Goal: Task Accomplishment & Management: Complete application form

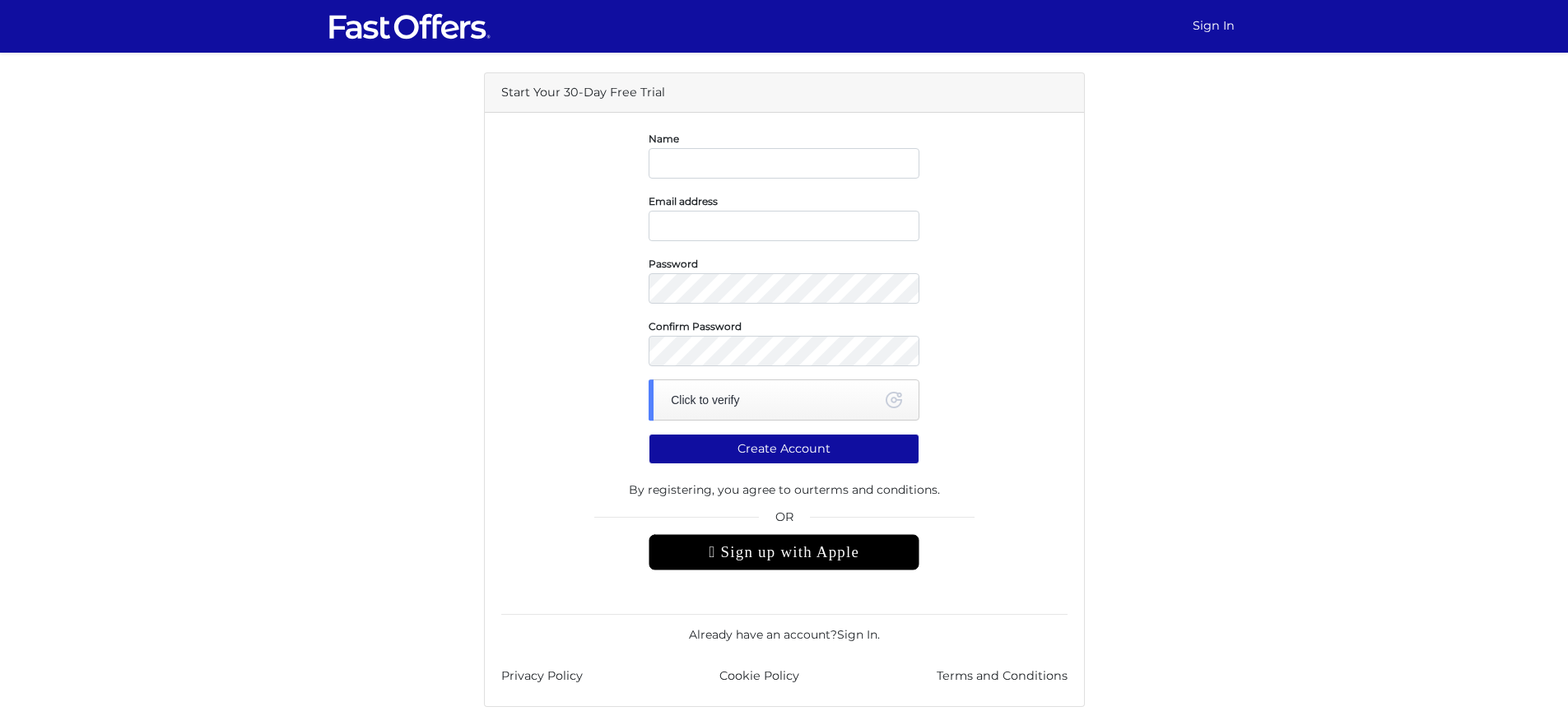
click at [784, 552] on div " Sign up with Apple" at bounding box center [784, 553] width 271 height 36
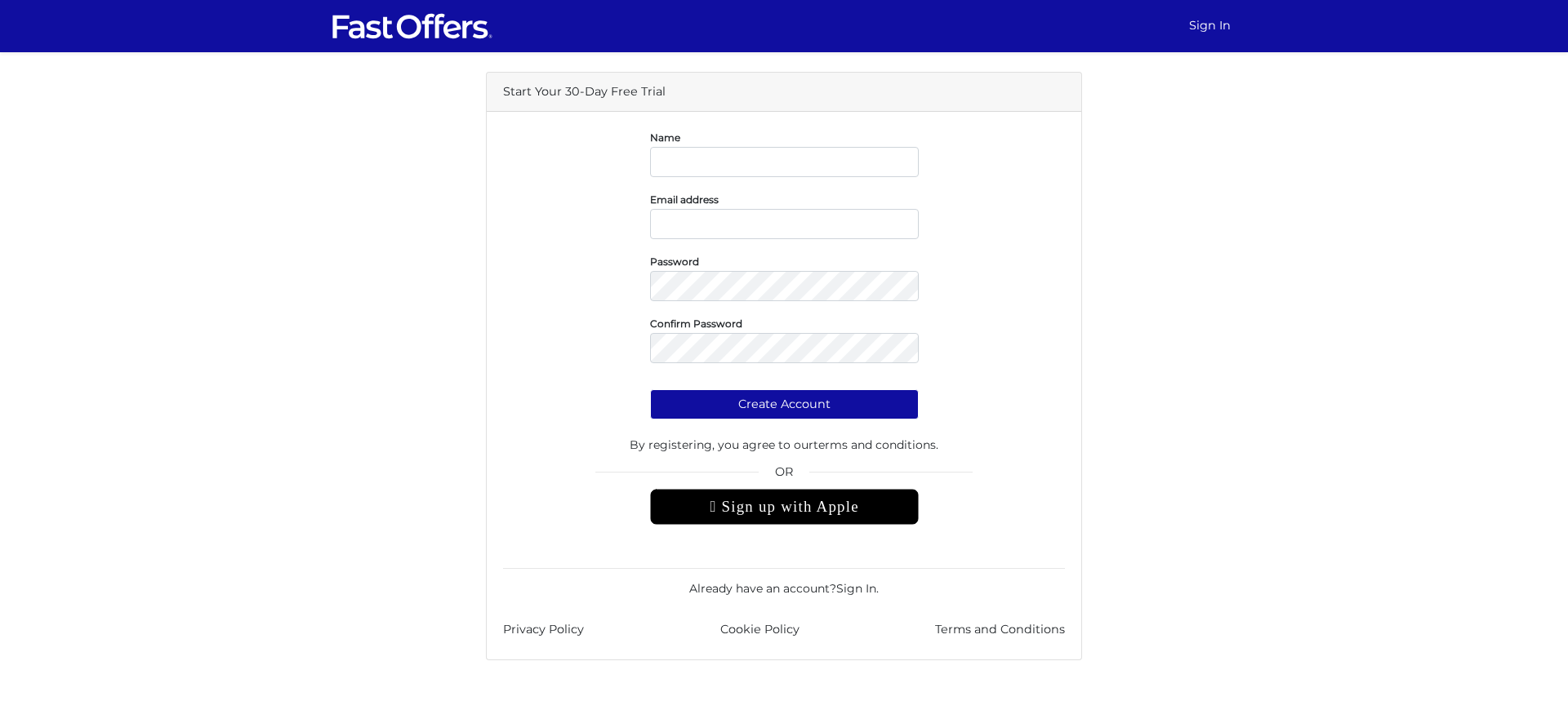
click at [784, 506] on div " Sign up with Apple" at bounding box center [784, 507] width 269 height 36
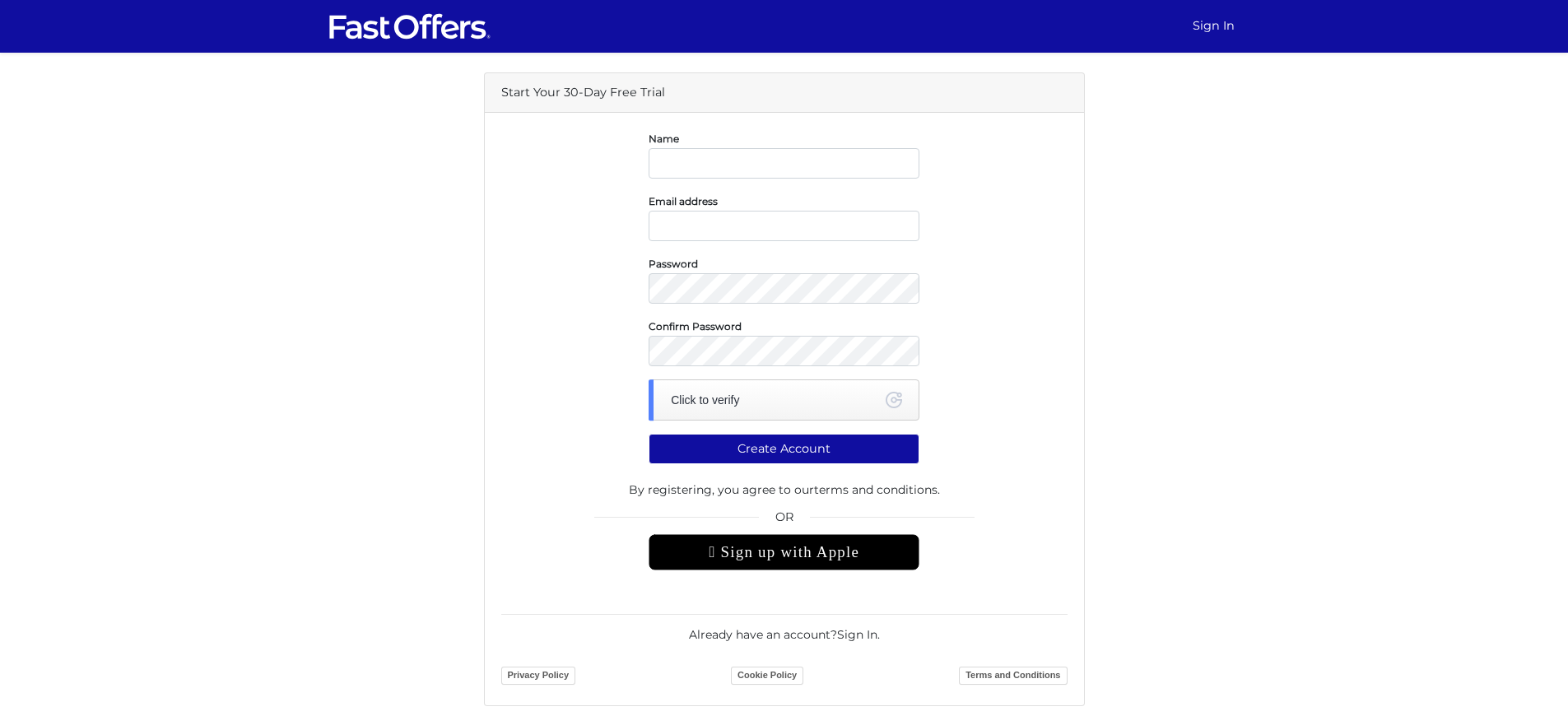
click at [784, 552] on div " Sign up with Apple" at bounding box center [784, 553] width 271 height 36
